Goal: Transaction & Acquisition: Purchase product/service

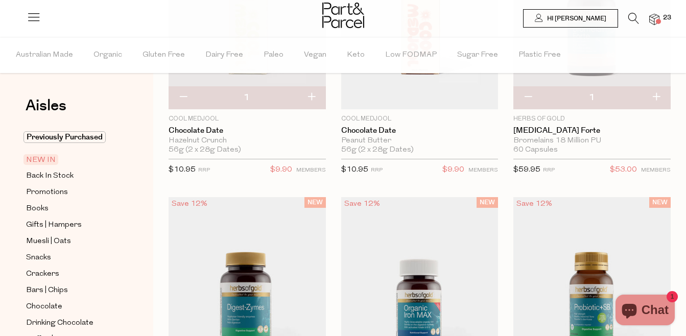
click at [633, 17] on icon at bounding box center [633, 18] width 11 height 11
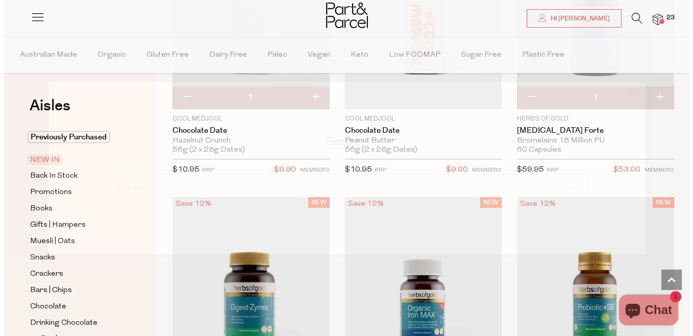
scroll to position [762, 0]
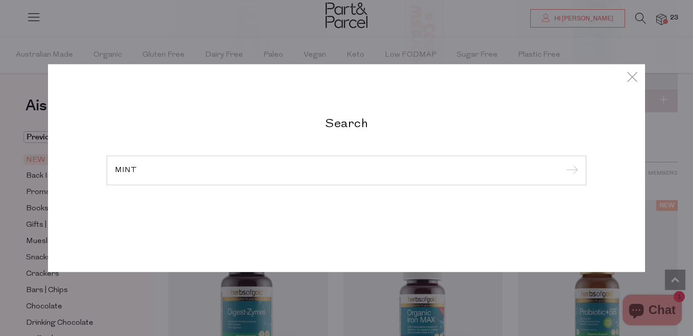
type input "MINT"
click at [563, 163] on input "submit" at bounding box center [570, 170] width 15 height 15
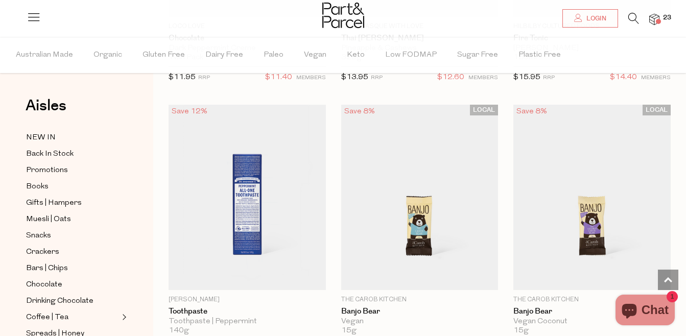
scroll to position [1654, 0]
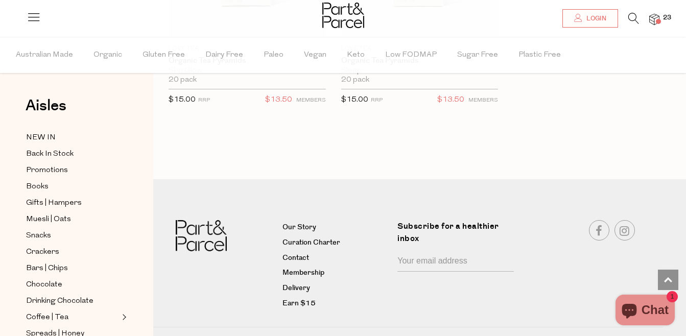
scroll to position [6276, 0]
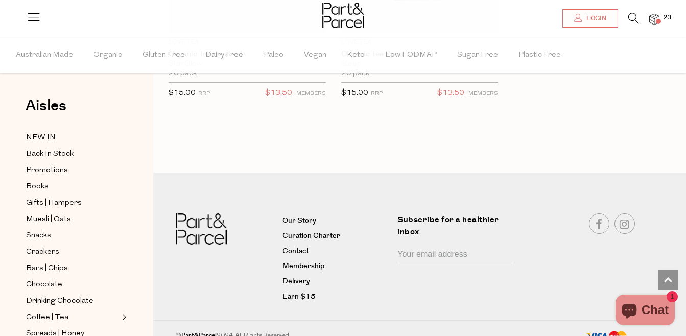
click at [635, 20] on icon at bounding box center [633, 18] width 11 height 11
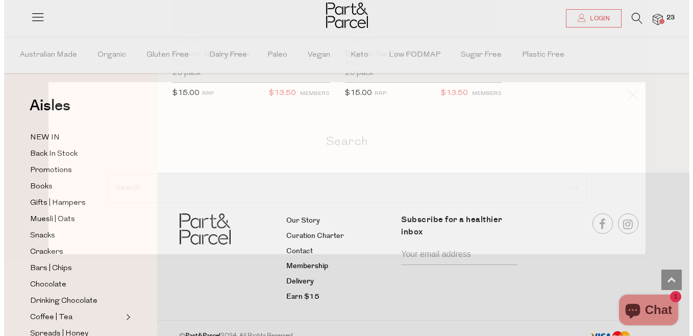
scroll to position [6342, 0]
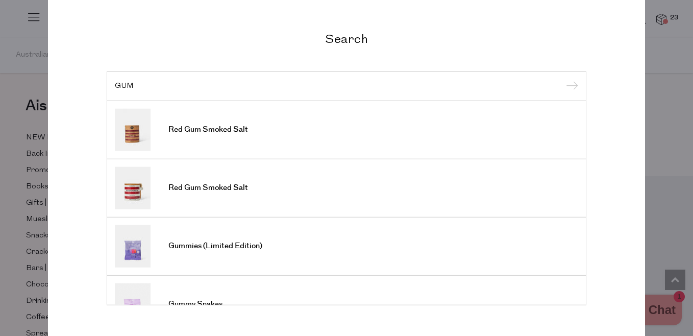
type input "GUM"
click at [563, 79] on input "submit" at bounding box center [570, 86] width 15 height 15
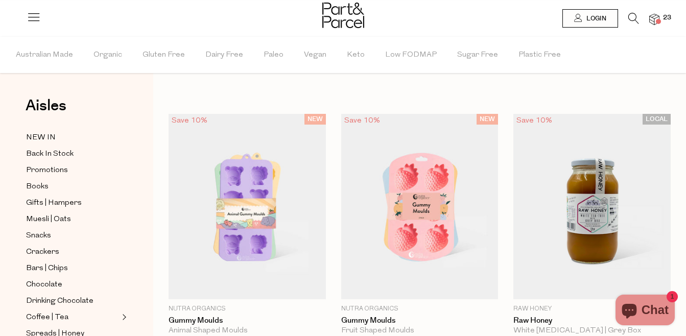
click at [632, 16] on icon at bounding box center [633, 18] width 11 height 11
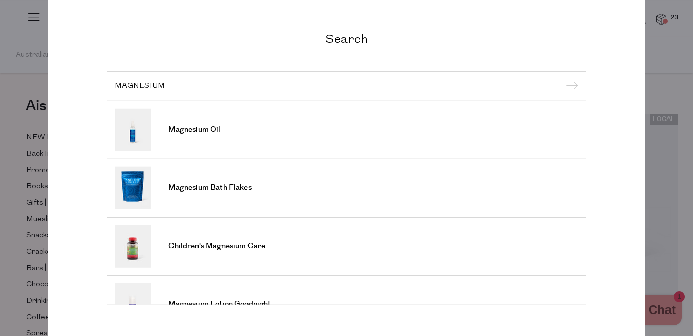
type input "MAGNESIUM"
click at [563, 79] on input "submit" at bounding box center [570, 86] width 15 height 15
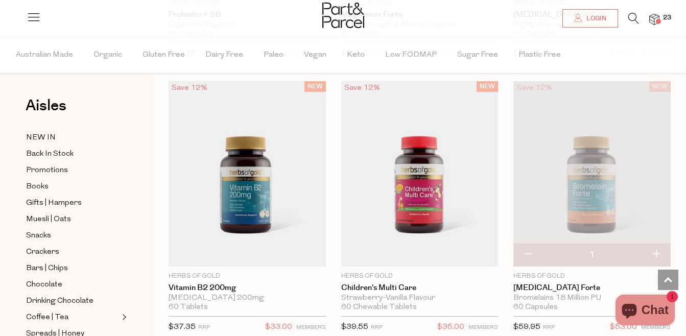
scroll to position [481, 0]
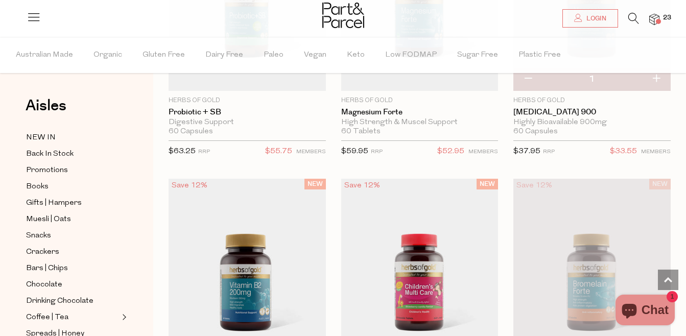
click at [654, 22] on img at bounding box center [654, 20] width 10 height 12
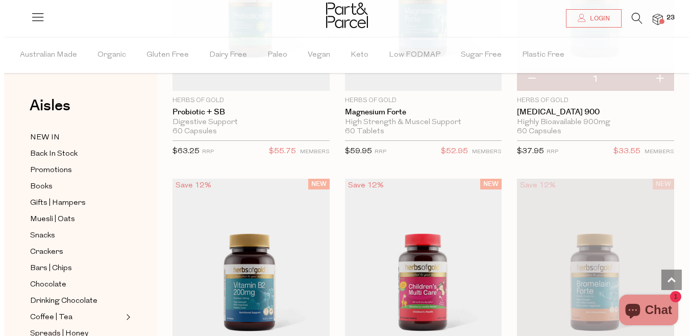
scroll to position [485, 0]
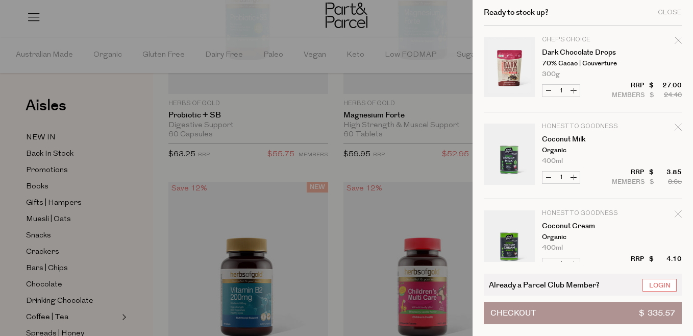
click at [677, 43] on icon "Remove Dark Chocolate Drops" at bounding box center [678, 40] width 7 height 7
type input "Add Membership"
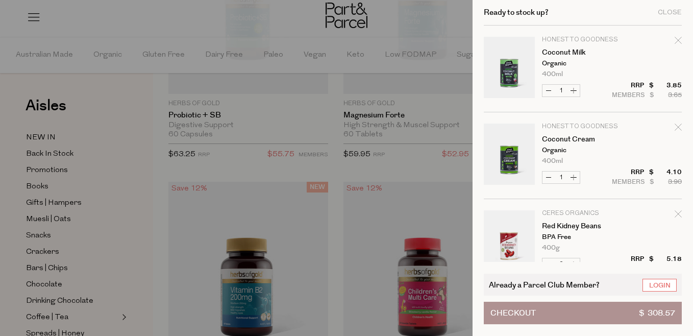
click at [391, 36] on div at bounding box center [346, 168] width 693 height 336
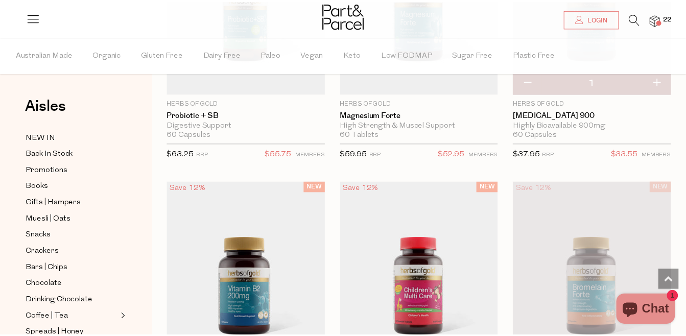
scroll to position [481, 0]
